Goal: Task Accomplishment & Management: Manage account settings

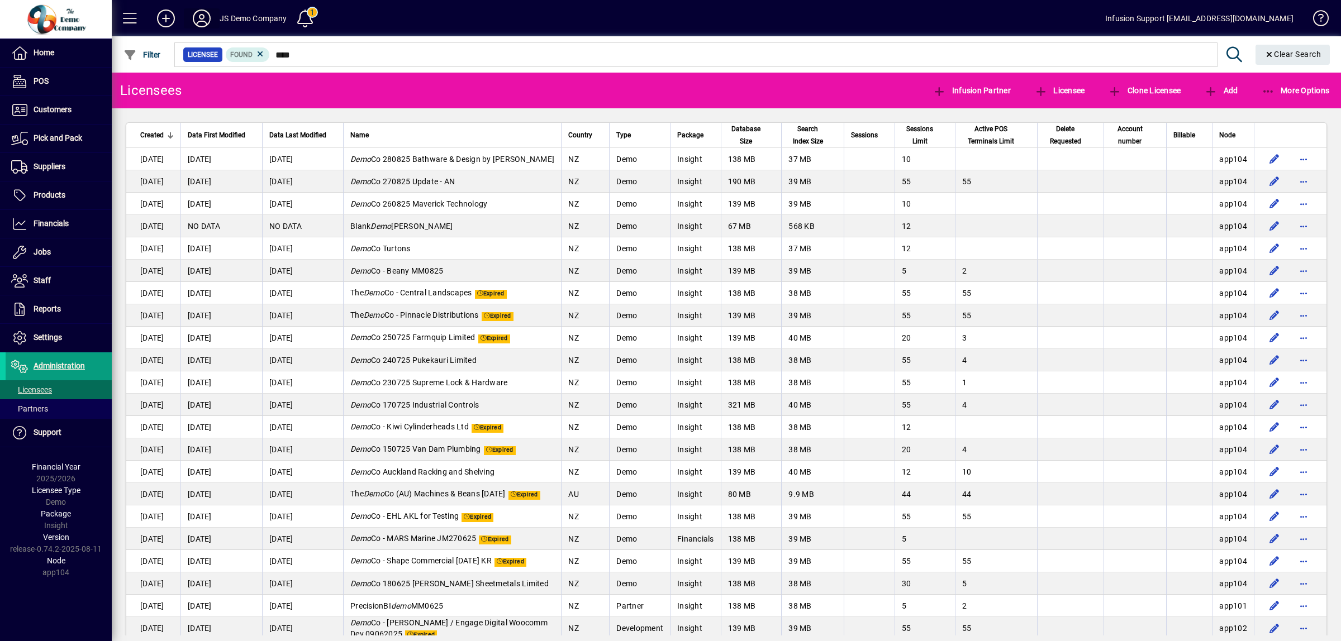
click at [203, 21] on icon at bounding box center [201, 18] width 22 height 18
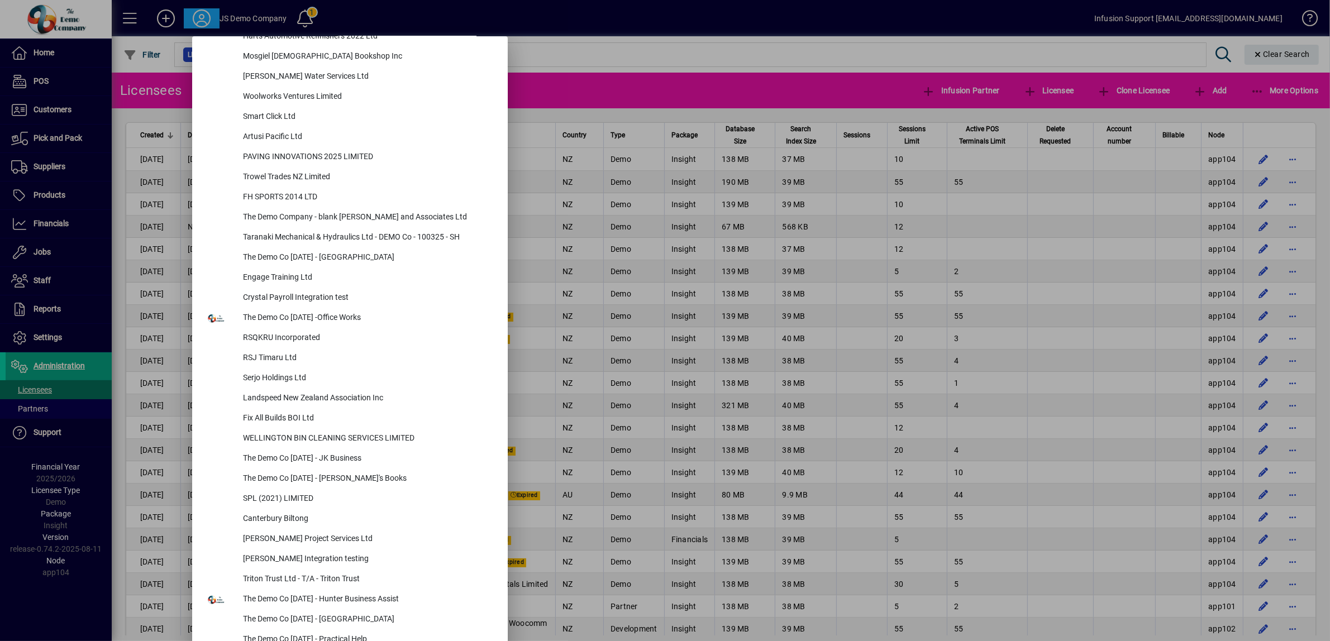
scroll to position [4822, 0]
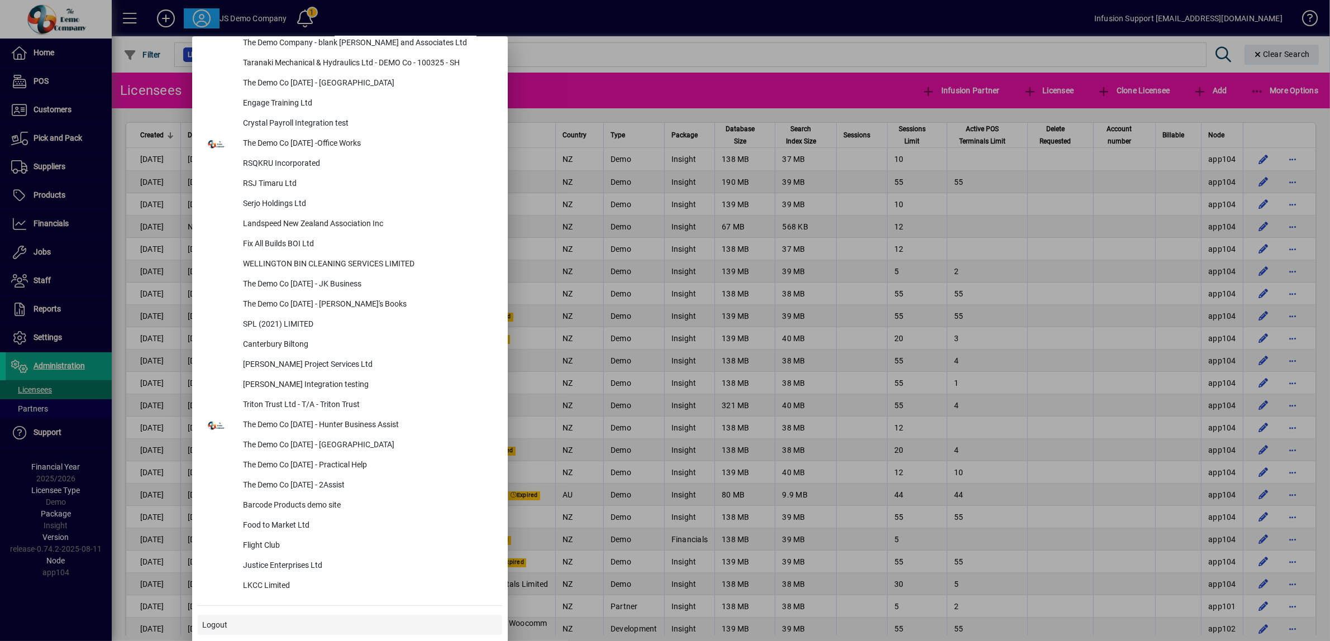
click at [226, 627] on span "Logout" at bounding box center [214, 626] width 25 height 12
